Goal: Task Accomplishment & Management: Complete application form

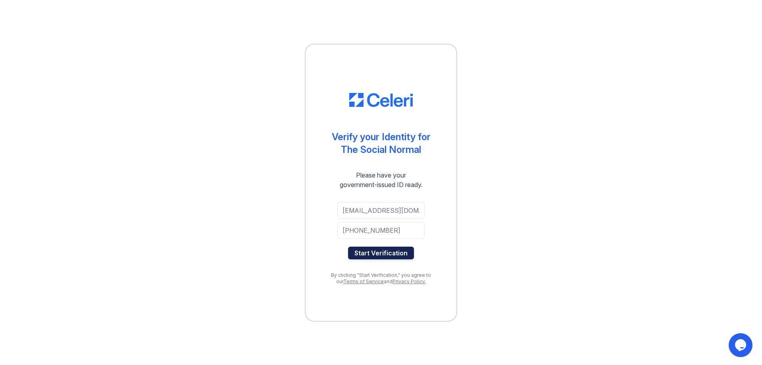
click at [392, 251] on button "Start Verification" at bounding box center [381, 253] width 66 height 13
